Goal: Navigation & Orientation: Find specific page/section

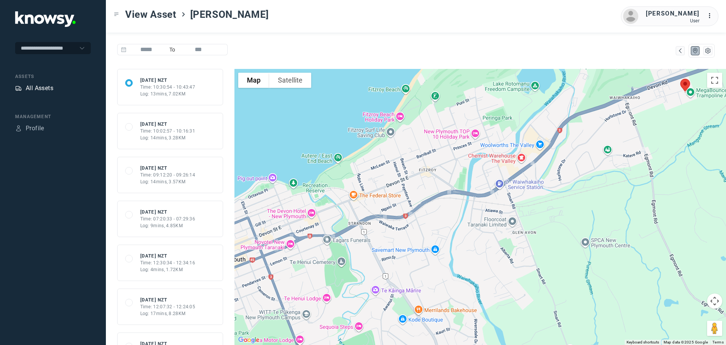
click at [37, 87] on div "All Assets" at bounding box center [40, 88] width 28 height 9
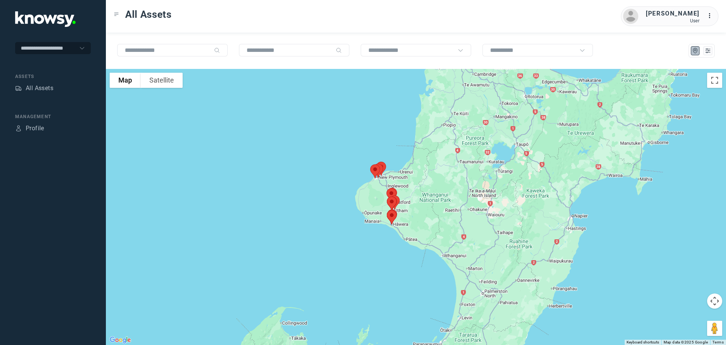
drag, startPoint x: 372, startPoint y: 143, endPoint x: 344, endPoint y: 216, distance: 78.3
click at [344, 216] on div at bounding box center [416, 207] width 620 height 276
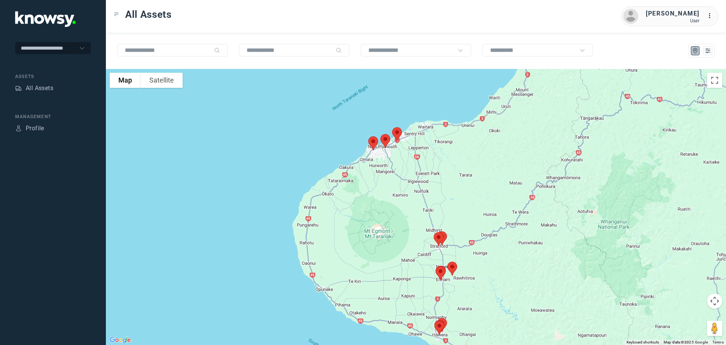
drag, startPoint x: 403, startPoint y: 180, endPoint x: 349, endPoint y: 231, distance: 73.8
click at [351, 230] on div at bounding box center [416, 207] width 620 height 276
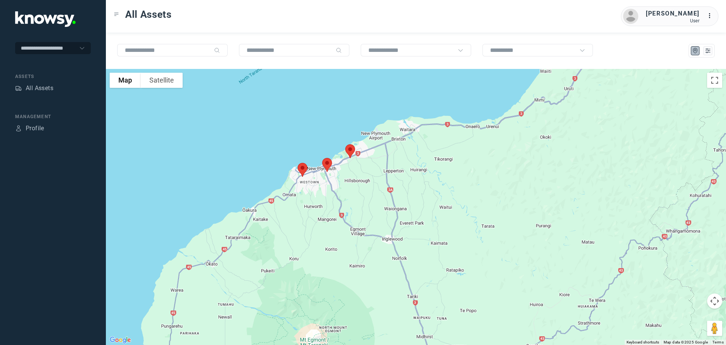
drag, startPoint x: 356, startPoint y: 163, endPoint x: 349, endPoint y: 252, distance: 89.5
click at [349, 252] on div at bounding box center [416, 207] width 620 height 276
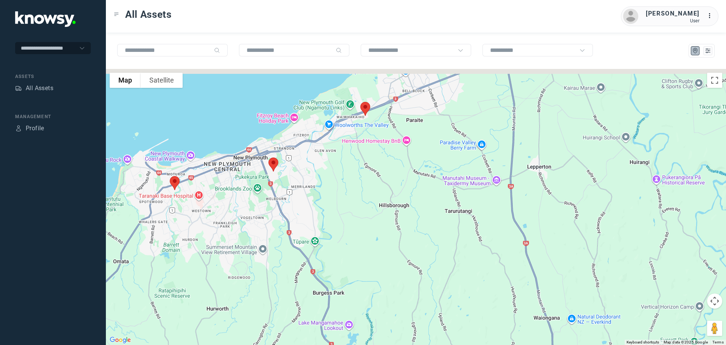
drag, startPoint x: 341, startPoint y: 158, endPoint x: 341, endPoint y: 212, distance: 54.1
click at [341, 212] on div at bounding box center [416, 207] width 620 height 276
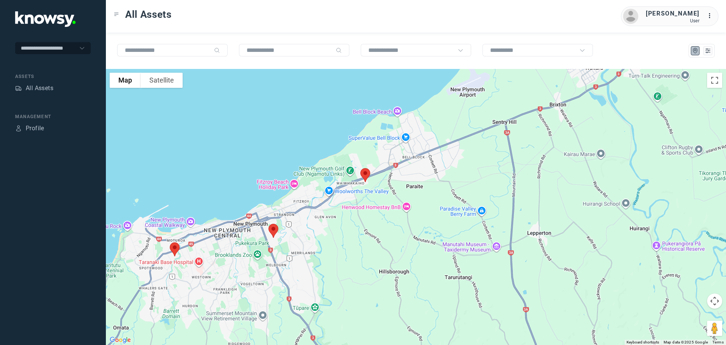
click at [272, 230] on img at bounding box center [273, 230] width 16 height 20
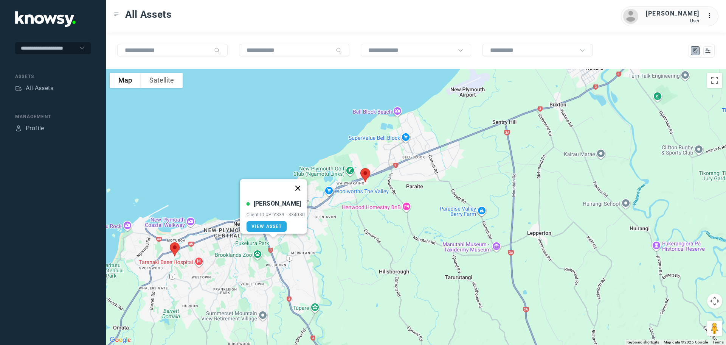
click at [300, 183] on button "Close" at bounding box center [298, 188] width 18 height 18
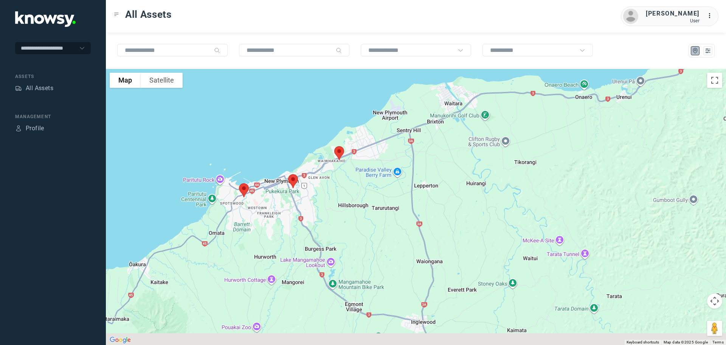
drag, startPoint x: 333, startPoint y: 222, endPoint x: 334, endPoint y: 164, distance: 58.2
click at [333, 162] on div "To navigate, press the arrow keys." at bounding box center [416, 207] width 620 height 276
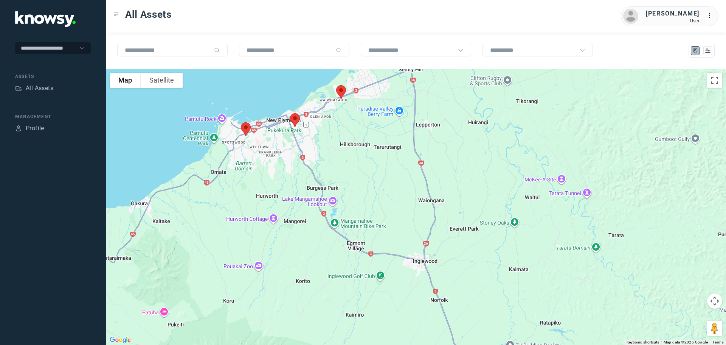
drag, startPoint x: 349, startPoint y: 202, endPoint x: 340, endPoint y: 152, distance: 51.0
click at [340, 152] on div at bounding box center [416, 207] width 620 height 276
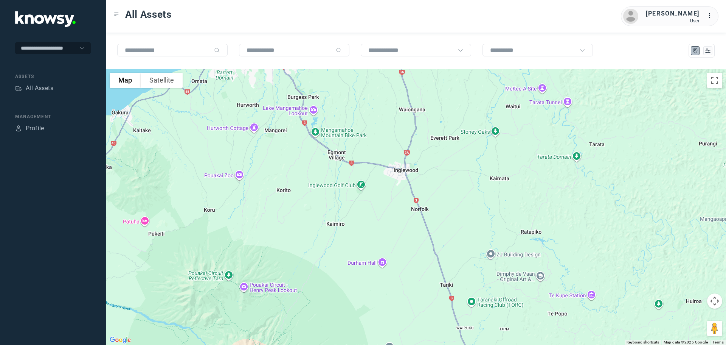
drag, startPoint x: 377, startPoint y: 256, endPoint x: 355, endPoint y: 169, distance: 89.3
click at [356, 170] on div at bounding box center [416, 207] width 620 height 276
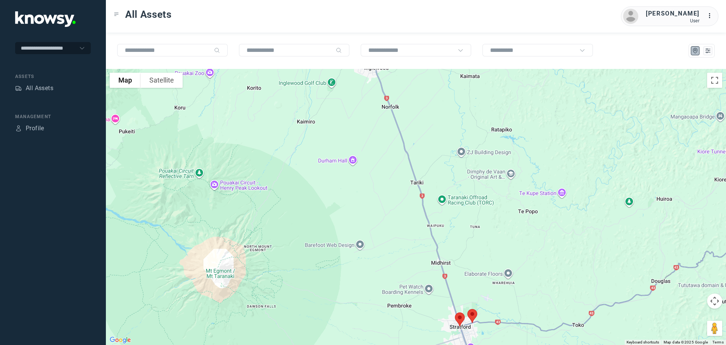
drag, startPoint x: 366, startPoint y: 185, endPoint x: 355, endPoint y: 137, distance: 49.4
click at [355, 138] on div at bounding box center [416, 207] width 620 height 276
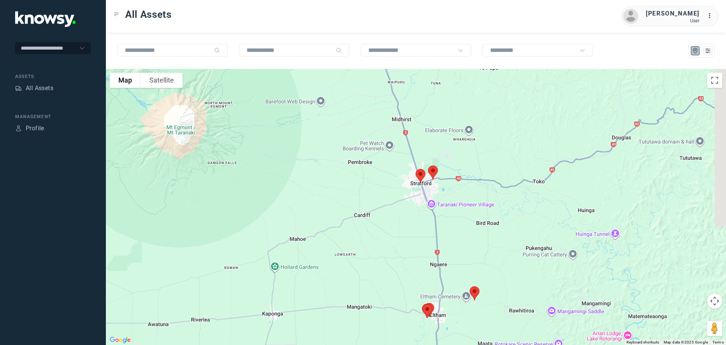
drag, startPoint x: 359, startPoint y: 157, endPoint x: 354, endPoint y: 148, distance: 9.8
click at [355, 151] on div at bounding box center [416, 207] width 620 height 276
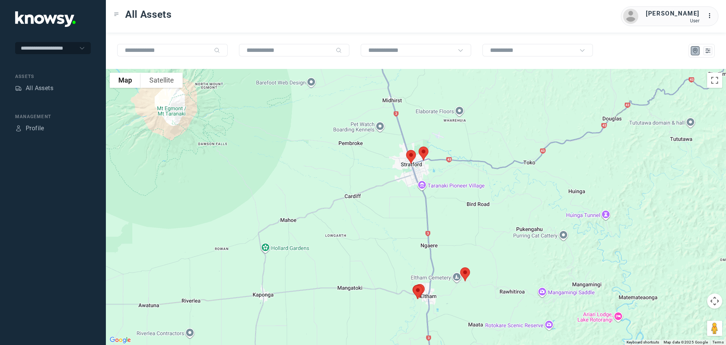
click at [408, 155] on img at bounding box center [411, 157] width 16 height 20
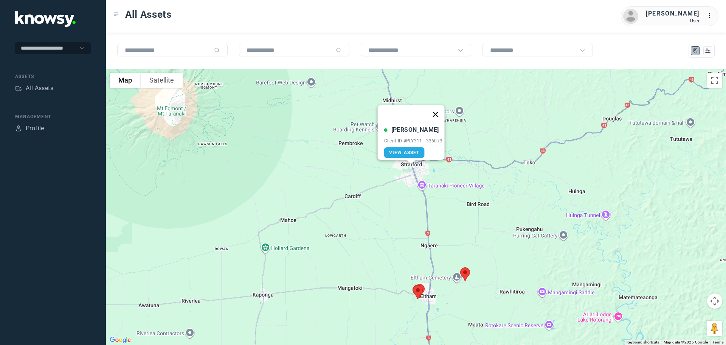
click at [438, 109] on button "Close" at bounding box center [435, 114] width 18 height 18
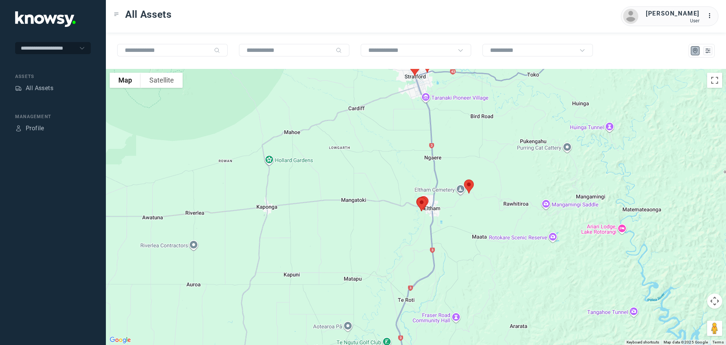
drag, startPoint x: 408, startPoint y: 225, endPoint x: 410, endPoint y: 131, distance: 94.6
click at [410, 131] on div at bounding box center [416, 207] width 620 height 276
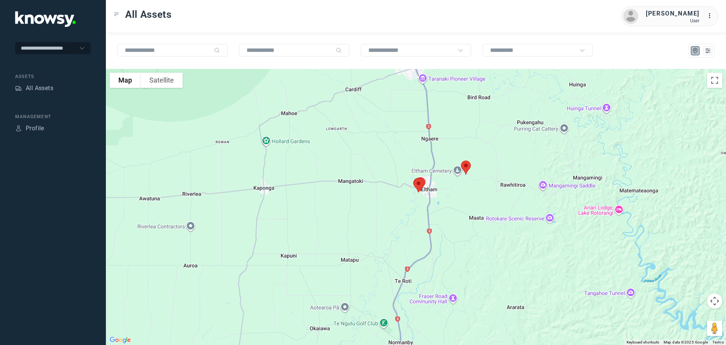
drag, startPoint x: 447, startPoint y: 189, endPoint x: 431, endPoint y: 159, distance: 33.9
click at [431, 160] on div at bounding box center [416, 207] width 620 height 276
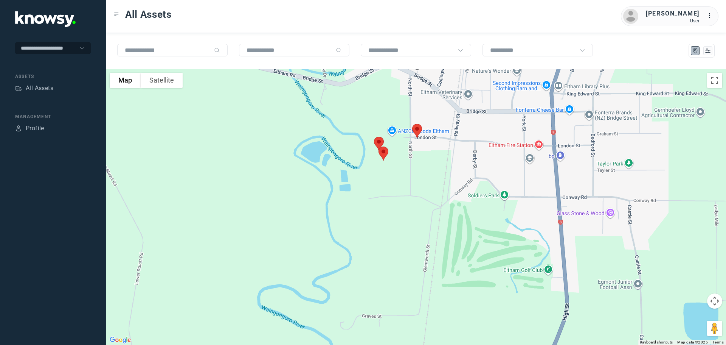
drag, startPoint x: 413, startPoint y: 111, endPoint x: 400, endPoint y: 202, distance: 92.4
click at [400, 202] on div at bounding box center [416, 207] width 620 height 276
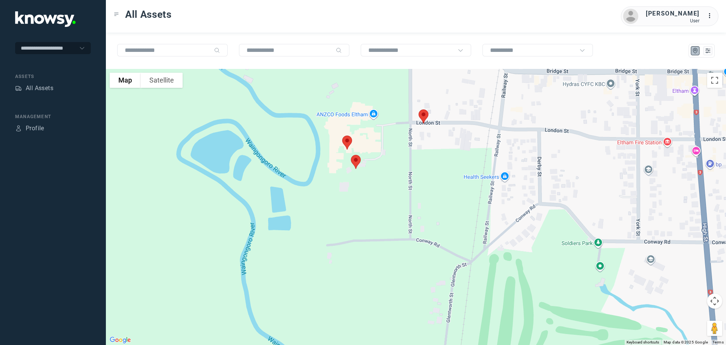
drag, startPoint x: 394, startPoint y: 182, endPoint x: 389, endPoint y: 196, distance: 15.7
click at [389, 196] on div at bounding box center [416, 207] width 620 height 276
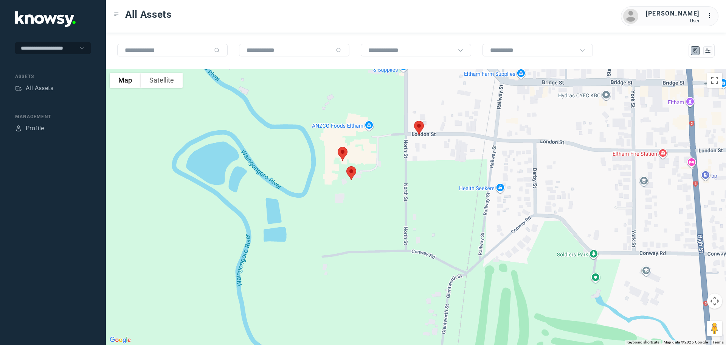
click at [419, 126] on img at bounding box center [419, 128] width 16 height 20
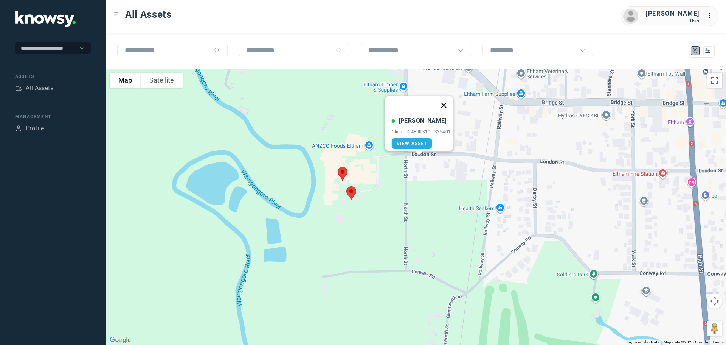
click at [447, 101] on button "Close" at bounding box center [444, 105] width 18 height 18
click at [344, 172] on img at bounding box center [343, 174] width 16 height 20
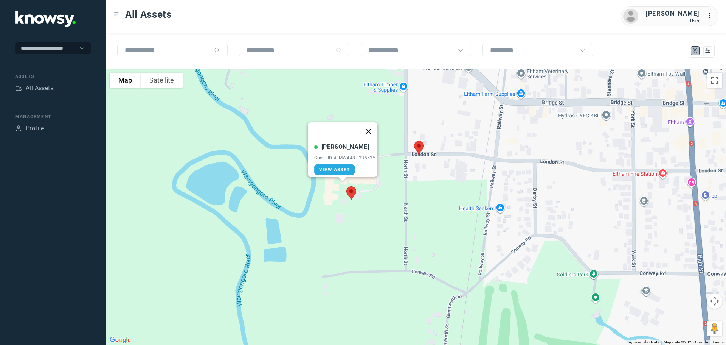
click at [373, 126] on button "Close" at bounding box center [368, 131] width 18 height 18
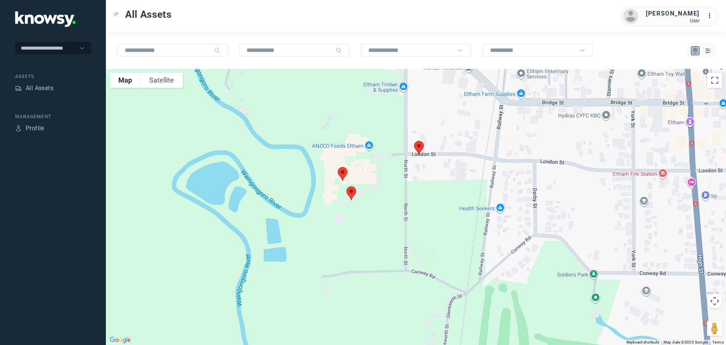
click at [352, 193] on img at bounding box center [351, 193] width 16 height 20
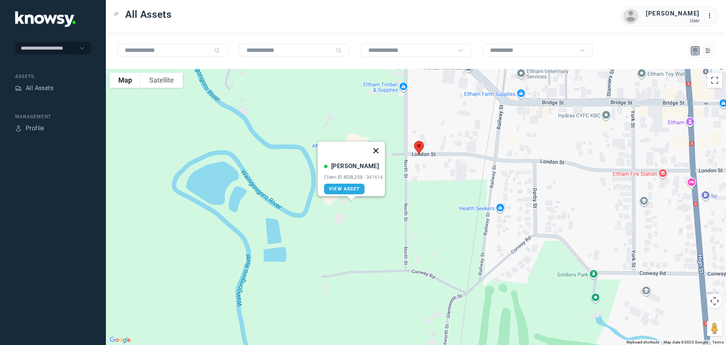
click at [376, 146] on button "Close" at bounding box center [376, 150] width 18 height 18
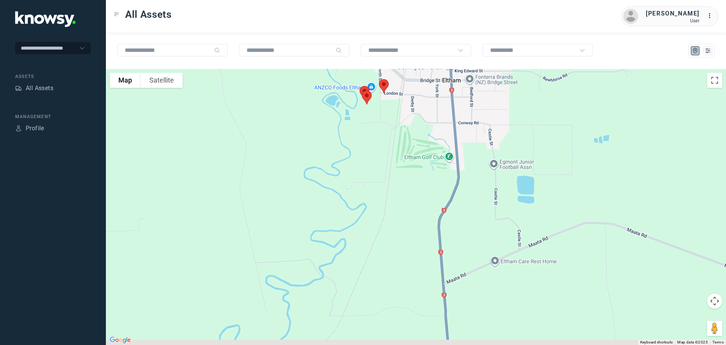
drag, startPoint x: 445, startPoint y: 269, endPoint x: 408, endPoint y: 178, distance: 98.2
click at [396, 158] on div at bounding box center [416, 207] width 620 height 276
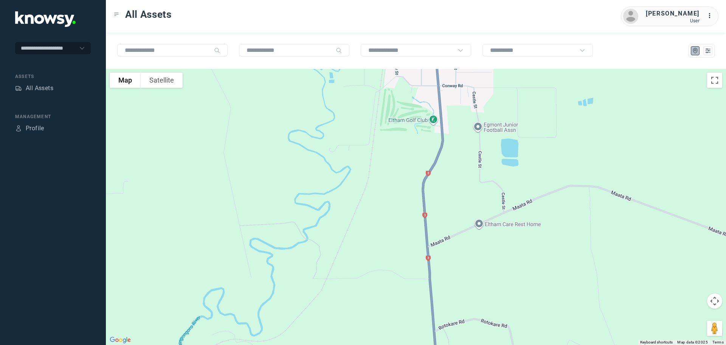
drag, startPoint x: 430, startPoint y: 219, endPoint x: 405, endPoint y: 127, distance: 95.4
click at [407, 130] on div at bounding box center [416, 207] width 620 height 276
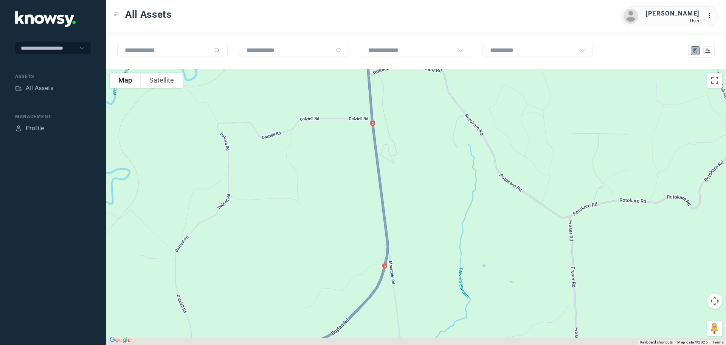
drag, startPoint x: 421, startPoint y: 195, endPoint x: 407, endPoint y: 126, distance: 69.8
click at [402, 103] on div at bounding box center [416, 207] width 620 height 276
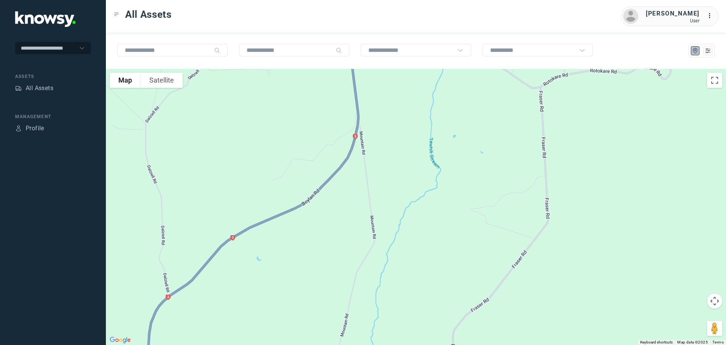
drag, startPoint x: 417, startPoint y: 175, endPoint x: 422, endPoint y: 100, distance: 74.6
click at [422, 100] on div at bounding box center [416, 207] width 620 height 276
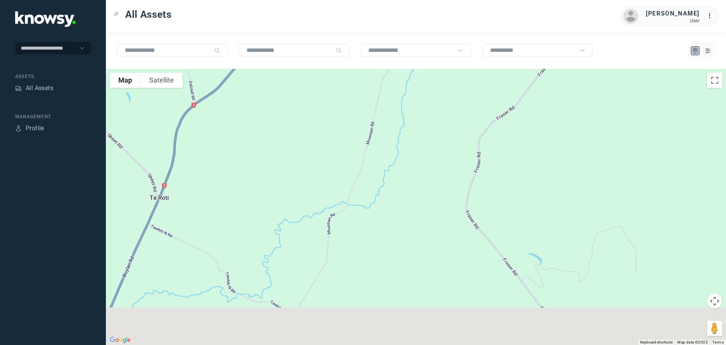
drag, startPoint x: 408, startPoint y: 178, endPoint x: 430, endPoint y: 83, distance: 97.3
click at [431, 82] on div at bounding box center [416, 207] width 620 height 276
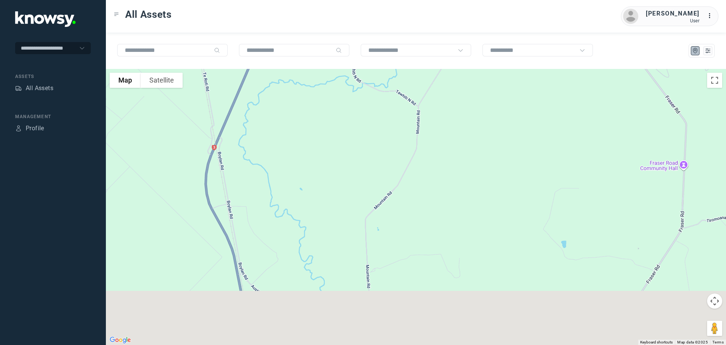
drag, startPoint x: 349, startPoint y: 216, endPoint x: 446, endPoint y: 95, distance: 155.6
click at [455, 88] on div at bounding box center [416, 207] width 620 height 276
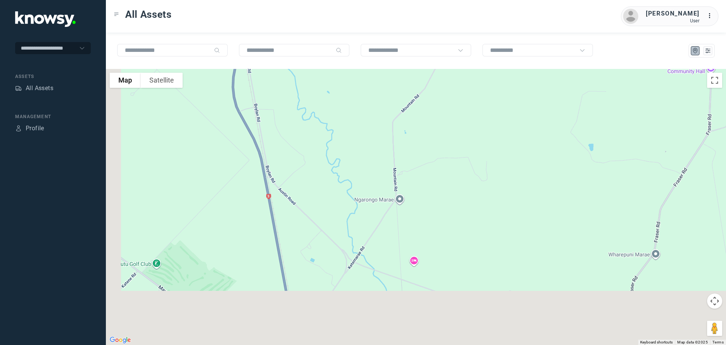
drag, startPoint x: 378, startPoint y: 219, endPoint x: 398, endPoint y: 97, distance: 123.0
click at [402, 102] on div at bounding box center [416, 207] width 620 height 276
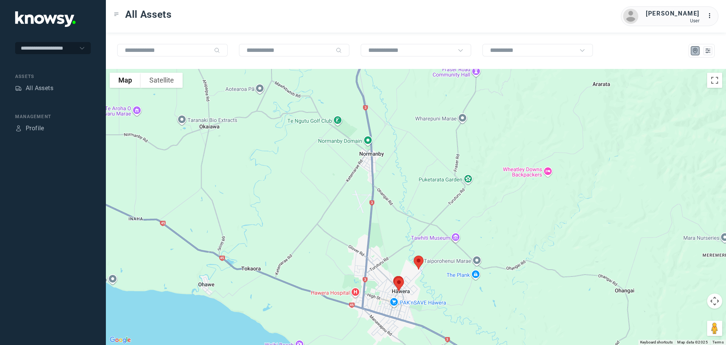
drag, startPoint x: 389, startPoint y: 252, endPoint x: 378, endPoint y: 154, distance: 98.2
click at [378, 154] on div at bounding box center [416, 207] width 620 height 276
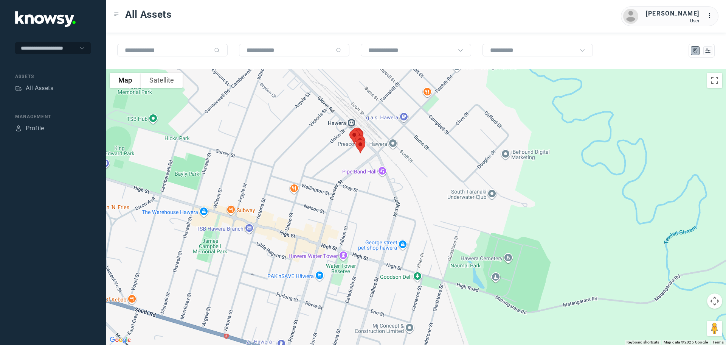
drag, startPoint x: 364, startPoint y: 142, endPoint x: 373, endPoint y: 212, distance: 70.5
click at [373, 211] on div at bounding box center [416, 207] width 620 height 276
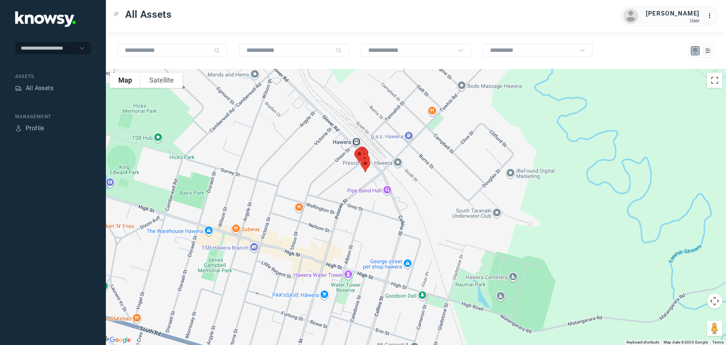
drag, startPoint x: 369, startPoint y: 183, endPoint x: 374, endPoint y: 215, distance: 32.3
click at [374, 215] on div at bounding box center [416, 207] width 620 height 276
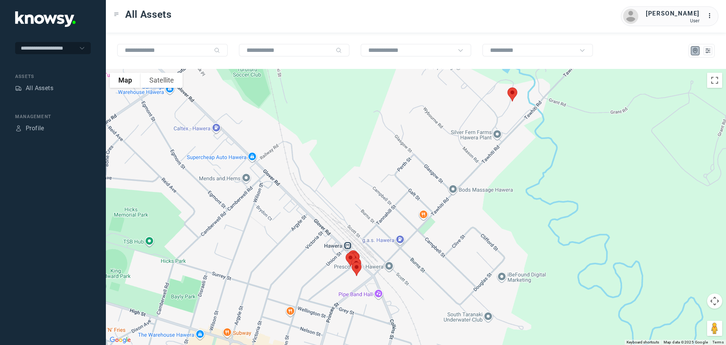
drag, startPoint x: 430, startPoint y: 155, endPoint x: 414, endPoint y: 210, distance: 56.6
click at [414, 210] on div at bounding box center [416, 207] width 620 height 276
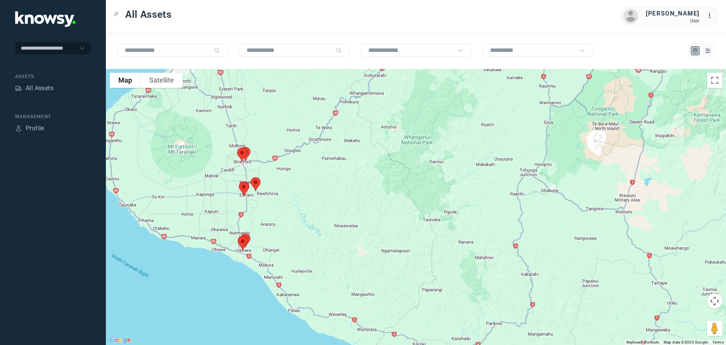
drag, startPoint x: 357, startPoint y: 222, endPoint x: 348, endPoint y: 156, distance: 67.1
click at [349, 157] on div at bounding box center [416, 207] width 620 height 276
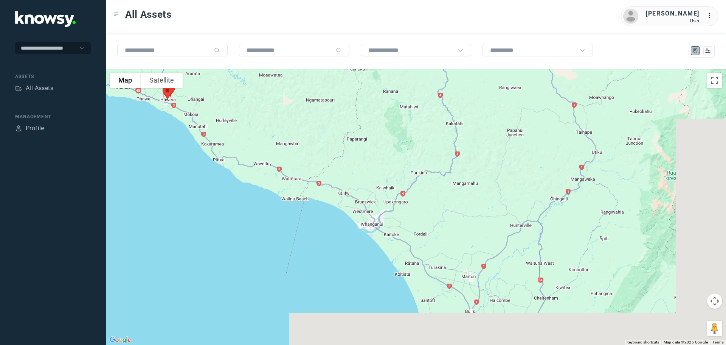
drag, startPoint x: 368, startPoint y: 182, endPoint x: 305, endPoint y: 123, distance: 86.7
click at [305, 123] on div at bounding box center [416, 207] width 620 height 276
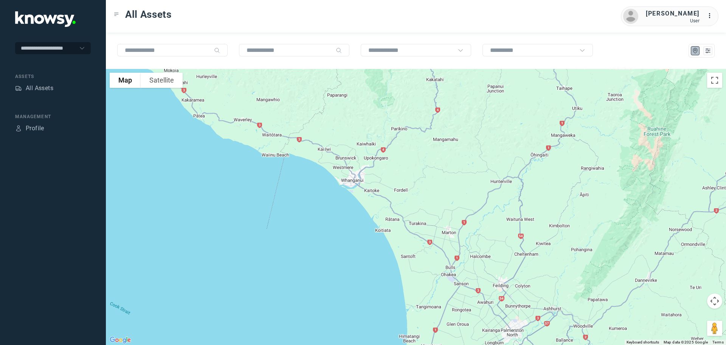
drag, startPoint x: 412, startPoint y: 231, endPoint x: 355, endPoint y: 118, distance: 126.7
click at [356, 118] on div at bounding box center [416, 207] width 620 height 276
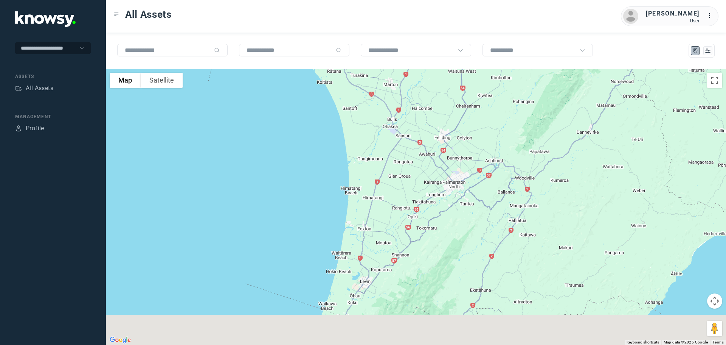
drag, startPoint x: 399, startPoint y: 203, endPoint x: 382, endPoint y: 129, distance: 76.1
click at [382, 129] on div at bounding box center [416, 207] width 620 height 276
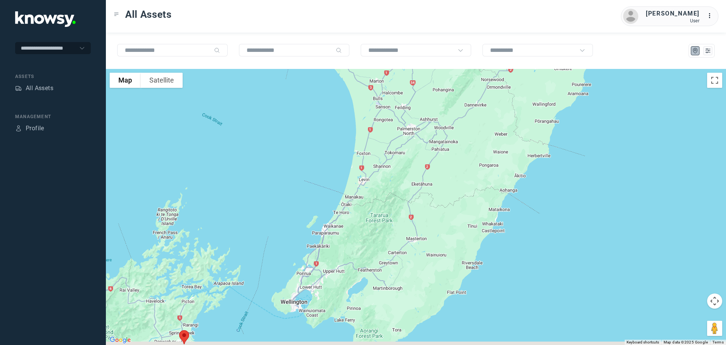
drag, startPoint x: 362, startPoint y: 295, endPoint x: 373, endPoint y: 207, distance: 88.7
click at [373, 207] on div at bounding box center [416, 207] width 620 height 276
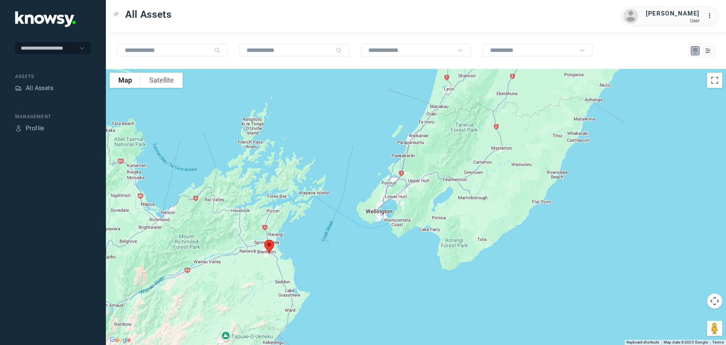
drag, startPoint x: 234, startPoint y: 282, endPoint x: 324, endPoint y: 217, distance: 110.7
click at [324, 217] on div at bounding box center [416, 207] width 620 height 276
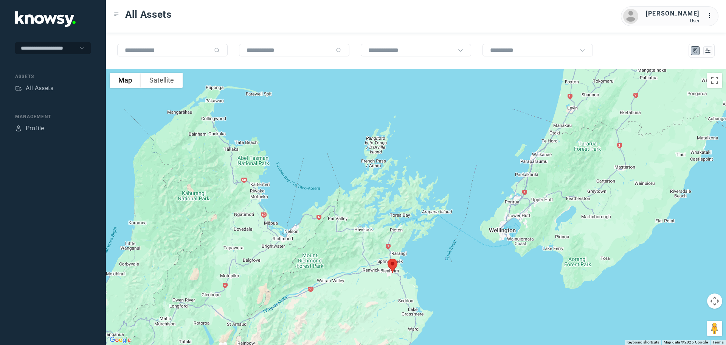
drag, startPoint x: 243, startPoint y: 206, endPoint x: 347, endPoint y: 228, distance: 106.2
click at [361, 235] on div at bounding box center [416, 207] width 620 height 276
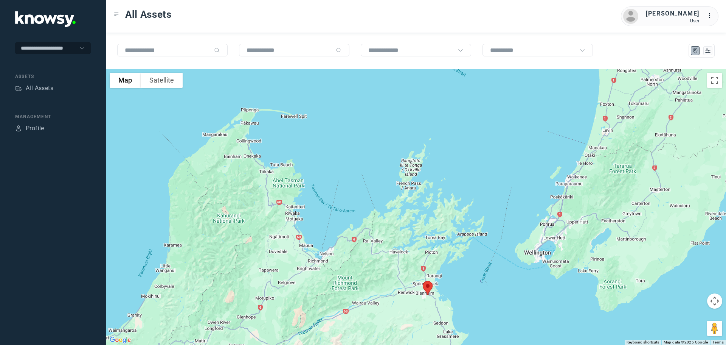
drag, startPoint x: 304, startPoint y: 200, endPoint x: 350, endPoint y: 224, distance: 51.6
click at [350, 224] on div at bounding box center [416, 207] width 620 height 276
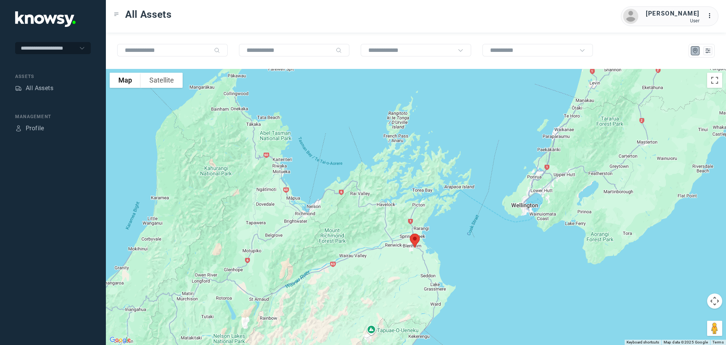
drag, startPoint x: 429, startPoint y: 282, endPoint x: 405, endPoint y: 227, distance: 60.3
click at [405, 227] on div at bounding box center [416, 207] width 620 height 276
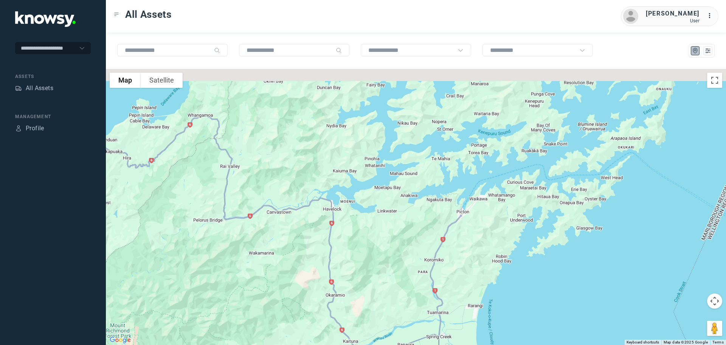
drag, startPoint x: 412, startPoint y: 188, endPoint x: 377, endPoint y: 244, distance: 66.1
click at [377, 244] on div at bounding box center [416, 207] width 620 height 276
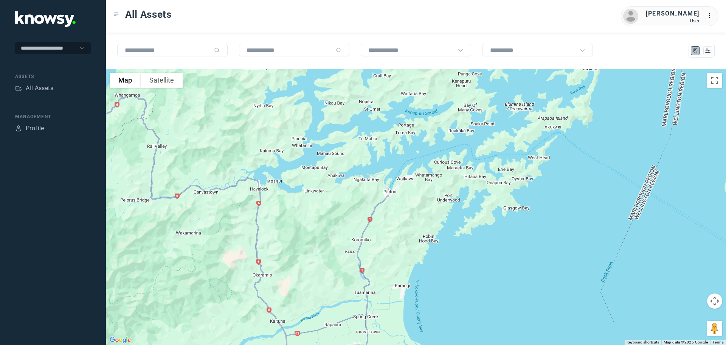
drag, startPoint x: 412, startPoint y: 264, endPoint x: 355, endPoint y: 272, distance: 57.3
click at [355, 273] on div at bounding box center [416, 207] width 620 height 276
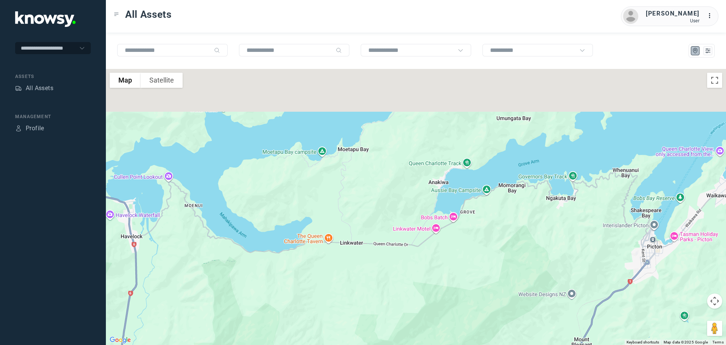
drag, startPoint x: 311, startPoint y: 191, endPoint x: 312, endPoint y: 236, distance: 45.4
click at [312, 236] on div at bounding box center [416, 207] width 620 height 276
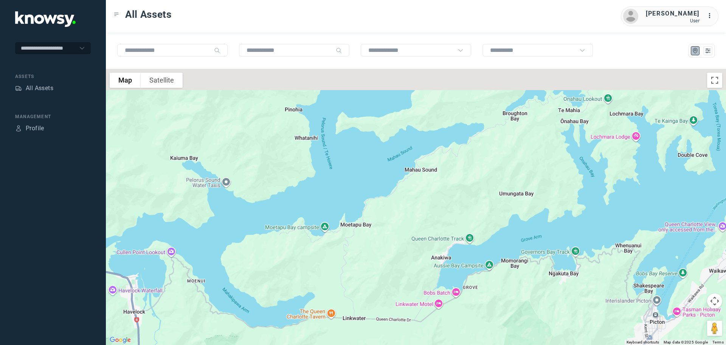
drag, startPoint x: 313, startPoint y: 230, endPoint x: 315, endPoint y: 259, distance: 29.9
click at [315, 259] on div at bounding box center [416, 207] width 620 height 276
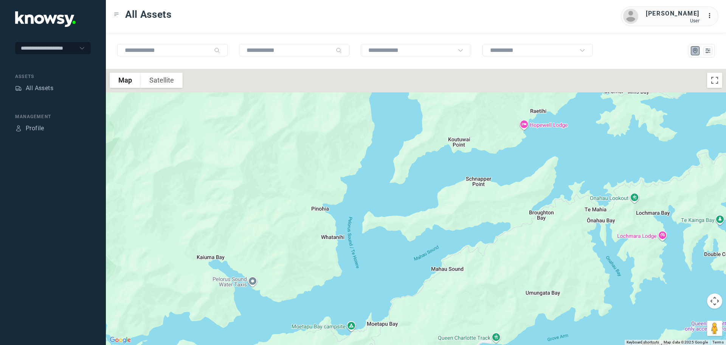
drag, startPoint x: 312, startPoint y: 194, endPoint x: 348, endPoint y: 275, distance: 88.2
click at [348, 275] on div at bounding box center [416, 207] width 620 height 276
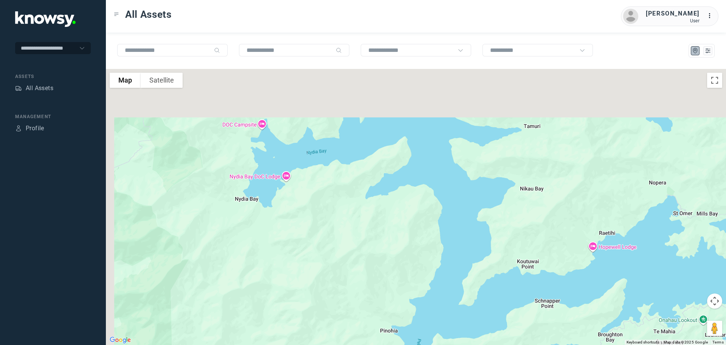
drag, startPoint x: 329, startPoint y: 194, endPoint x: 372, endPoint y: 269, distance: 86.4
click at [372, 269] on div at bounding box center [416, 207] width 620 height 276
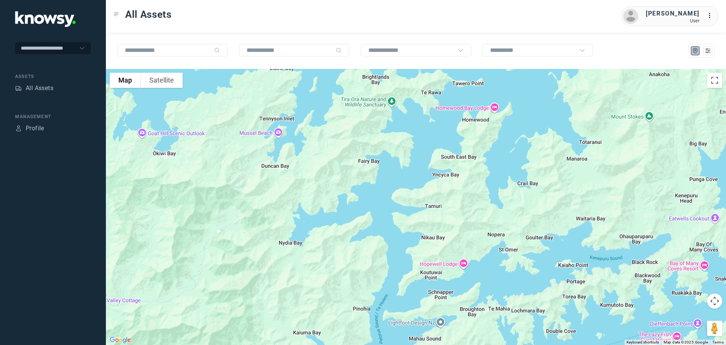
drag, startPoint x: 357, startPoint y: 194, endPoint x: 343, endPoint y: 256, distance: 63.7
click at [343, 256] on div at bounding box center [416, 207] width 620 height 276
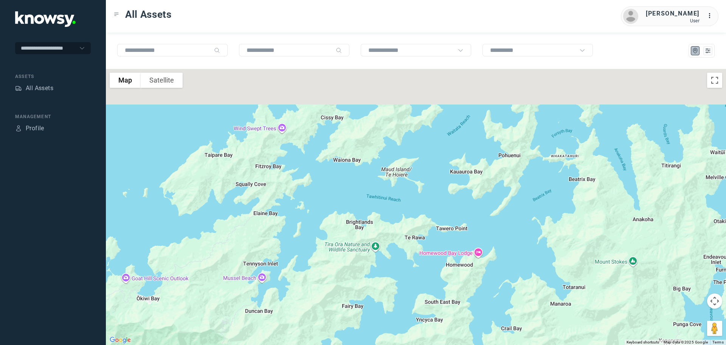
drag, startPoint x: 369, startPoint y: 171, endPoint x: 357, endPoint y: 260, distance: 89.7
click at [361, 265] on div at bounding box center [416, 207] width 620 height 276
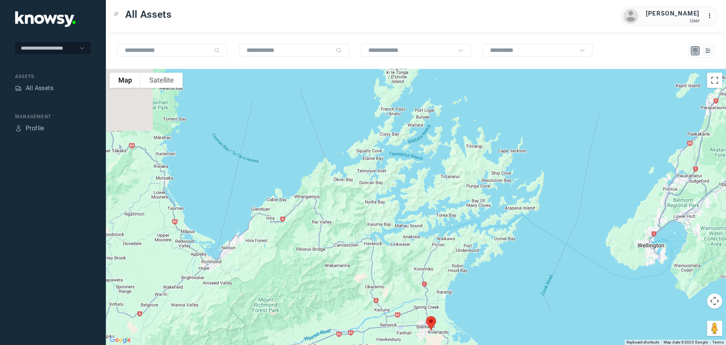
drag, startPoint x: 210, startPoint y: 284, endPoint x: 308, endPoint y: 195, distance: 132.5
click at [308, 195] on div at bounding box center [416, 207] width 620 height 276
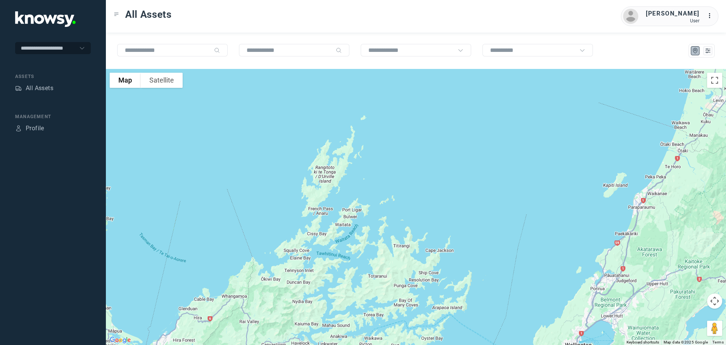
drag, startPoint x: 463, startPoint y: 143, endPoint x: 318, endPoint y: 293, distance: 208.6
click at [318, 293] on div at bounding box center [416, 207] width 620 height 276
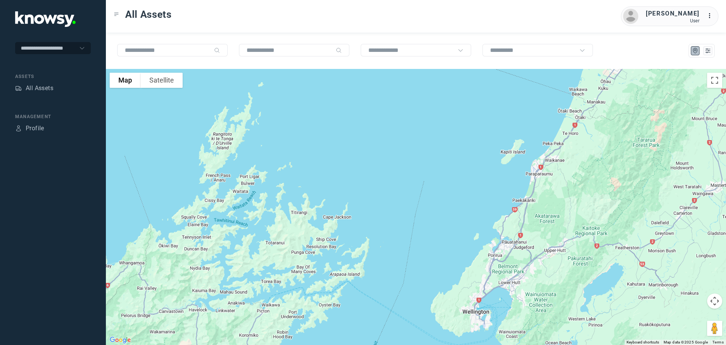
drag, startPoint x: 441, startPoint y: 150, endPoint x: 360, endPoint y: 110, distance: 90.3
click at [360, 110] on div at bounding box center [416, 207] width 620 height 276
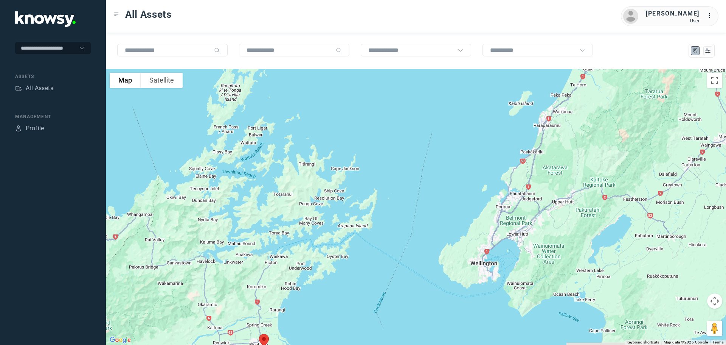
drag, startPoint x: 411, startPoint y: 251, endPoint x: 428, endPoint y: 194, distance: 59.6
click at [428, 194] on div at bounding box center [416, 207] width 620 height 276
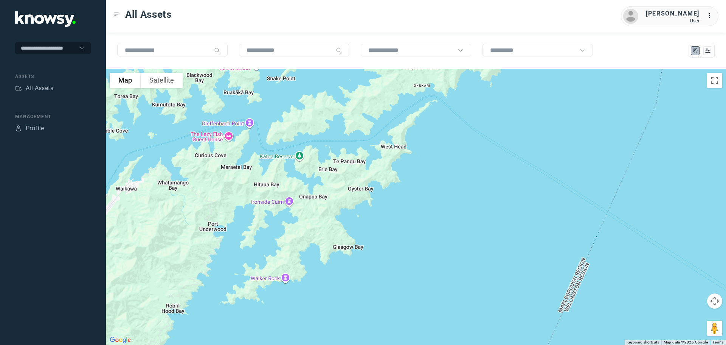
drag, startPoint x: 335, startPoint y: 161, endPoint x: 418, endPoint y: 203, distance: 93.4
click at [418, 203] on div at bounding box center [416, 207] width 620 height 276
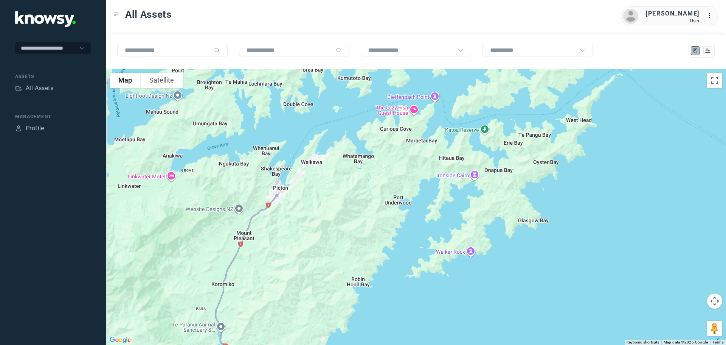
drag, startPoint x: 255, startPoint y: 154, endPoint x: 352, endPoint y: 124, distance: 101.7
click at [352, 124] on div at bounding box center [416, 207] width 620 height 276
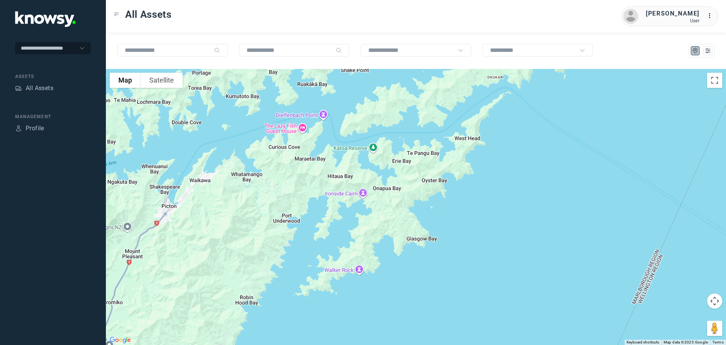
drag, startPoint x: 342, startPoint y: 139, endPoint x: 234, endPoint y: 157, distance: 110.1
click at [234, 157] on div at bounding box center [416, 207] width 620 height 276
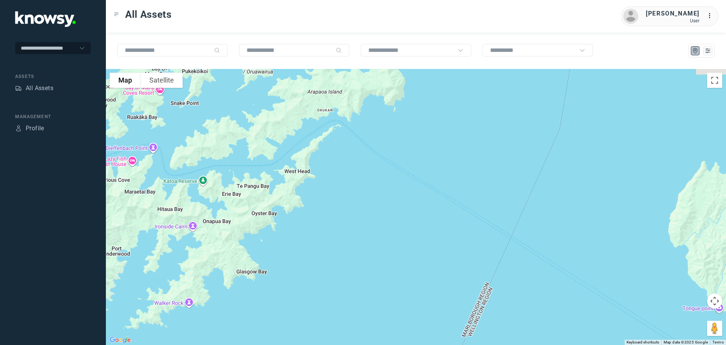
drag, startPoint x: 472, startPoint y: 152, endPoint x: 302, endPoint y: 185, distance: 173.3
click at [302, 185] on div at bounding box center [416, 207] width 620 height 276
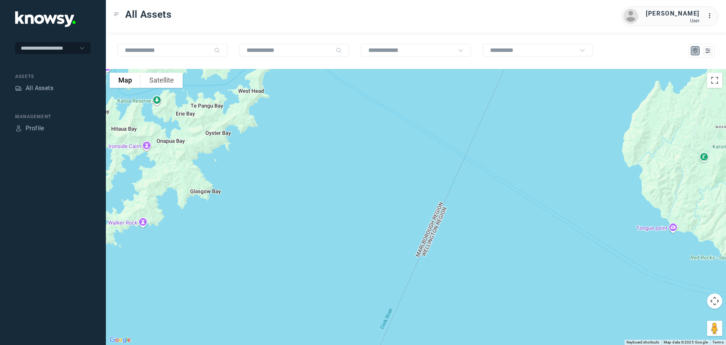
drag, startPoint x: 442, startPoint y: 209, endPoint x: 416, endPoint y: 135, distance: 77.9
click at [416, 135] on div at bounding box center [416, 207] width 620 height 276
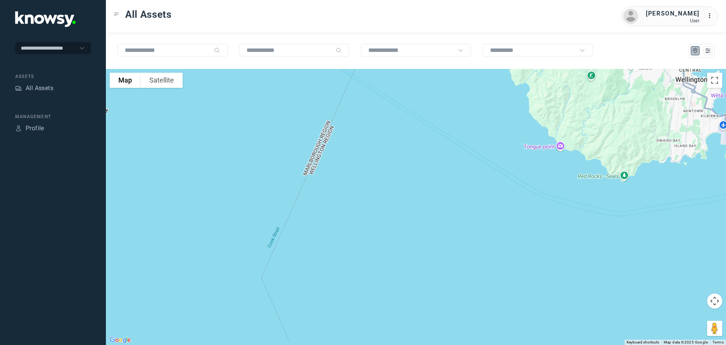
drag, startPoint x: 533, startPoint y: 220, endPoint x: 418, endPoint y: 136, distance: 142.7
click at [418, 136] on div at bounding box center [416, 207] width 620 height 276
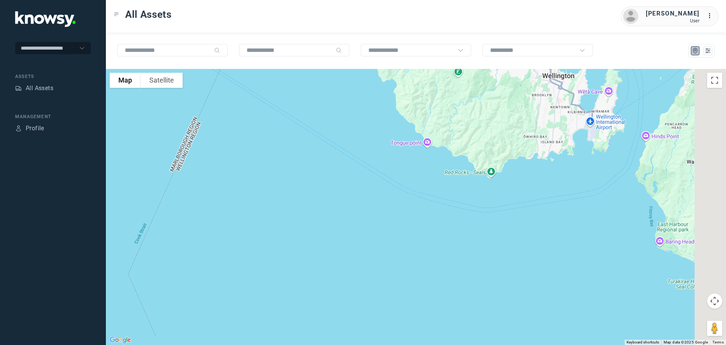
drag, startPoint x: 568, startPoint y: 211, endPoint x: 397, endPoint y: 213, distance: 170.9
click at [397, 213] on div at bounding box center [416, 207] width 620 height 276
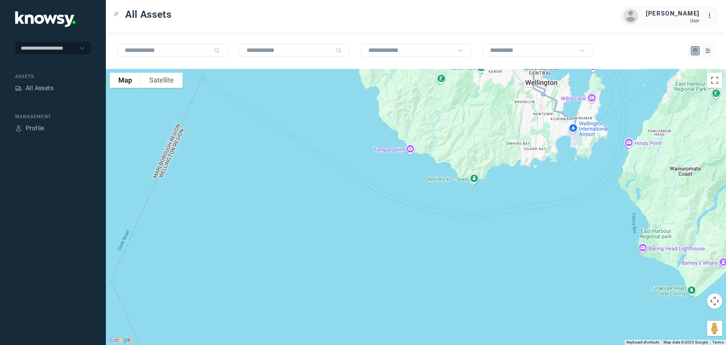
drag, startPoint x: 364, startPoint y: 184, endPoint x: 368, endPoint y: 182, distance: 4.6
click at [409, 185] on div at bounding box center [416, 207] width 620 height 276
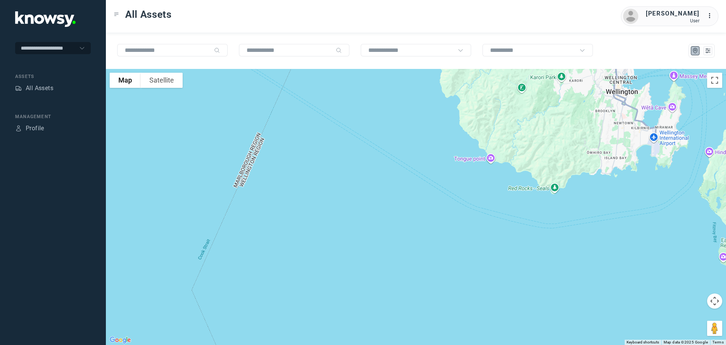
drag, startPoint x: 301, startPoint y: 171, endPoint x: 413, endPoint y: 185, distance: 112.4
click at [413, 185] on div at bounding box center [416, 207] width 620 height 276
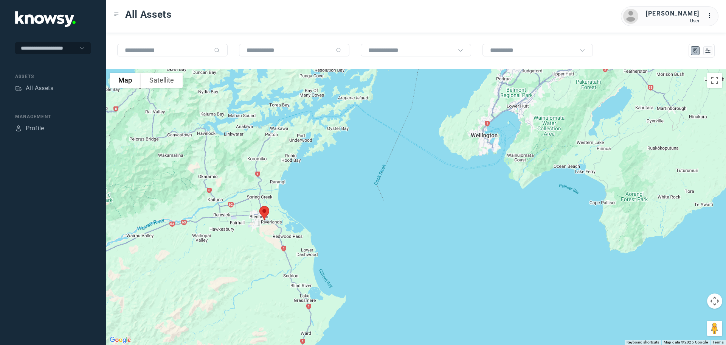
drag, startPoint x: 185, startPoint y: 270, endPoint x: 308, endPoint y: 218, distance: 133.6
click at [308, 218] on div at bounding box center [416, 207] width 620 height 276
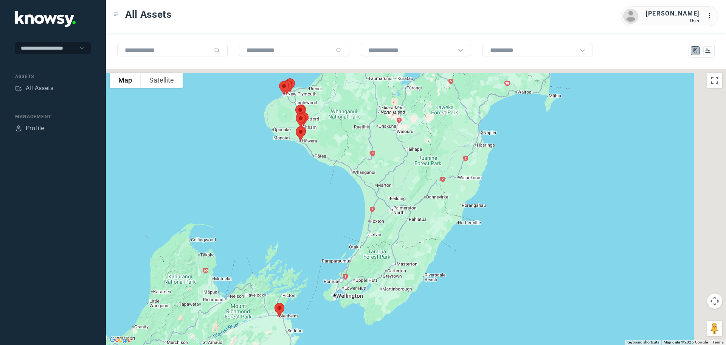
drag, startPoint x: 455, startPoint y: 110, endPoint x: 287, endPoint y: 255, distance: 222.3
click at [290, 255] on div at bounding box center [416, 207] width 620 height 276
